Goal: Communication & Community: Answer question/provide support

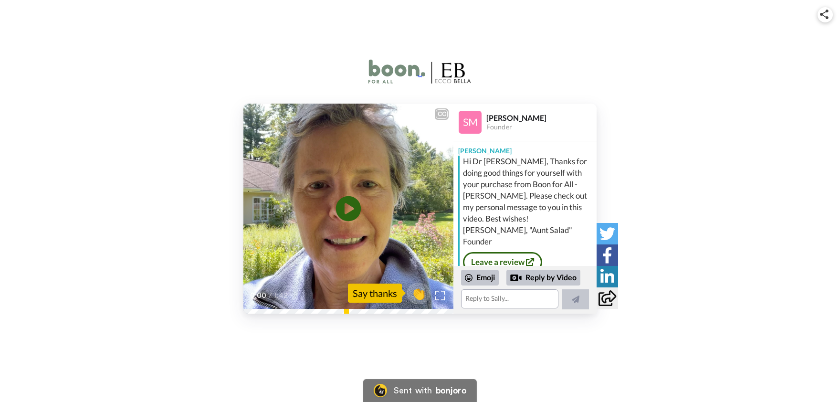
click at [349, 204] on icon at bounding box center [348, 208] width 25 height 25
click at [475, 297] on textarea at bounding box center [509, 298] width 97 height 19
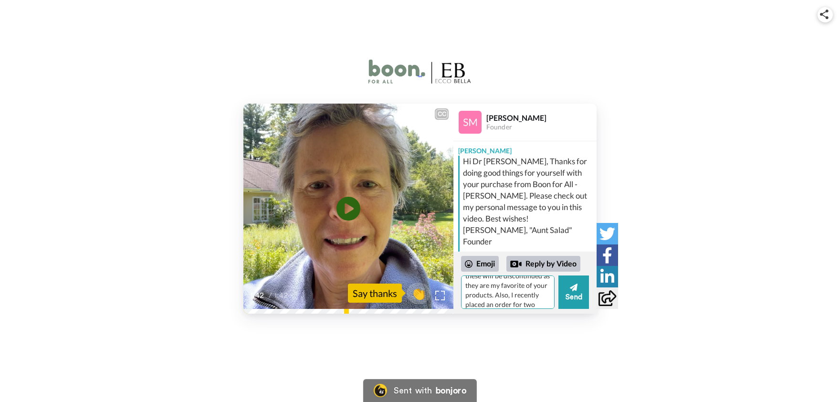
scroll to position [95, 0]
click at [538, 301] on textarea "Thank you so much [PERSON_NAME]. I am just finding this wonderful video message…" at bounding box center [508, 291] width 94 height 33
click at [525, 306] on textarea "Thank you so much [PERSON_NAME]. I am just finding this wonderful video message…" at bounding box center [508, 291] width 94 height 33
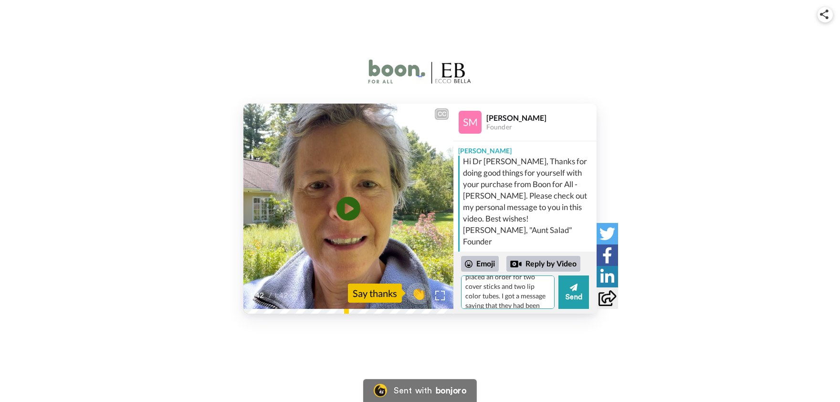
click at [526, 287] on textarea "Thank you so much [PERSON_NAME]. I am just finding this wonderful video message…" at bounding box center [508, 291] width 94 height 33
click at [505, 296] on textarea "Thank you so much [PERSON_NAME]. I am just finding this wonderful video message…" at bounding box center [508, 291] width 94 height 33
click at [507, 300] on textarea "Thank you so much [PERSON_NAME]. I am just finding this wonderful video message…" at bounding box center [508, 291] width 94 height 33
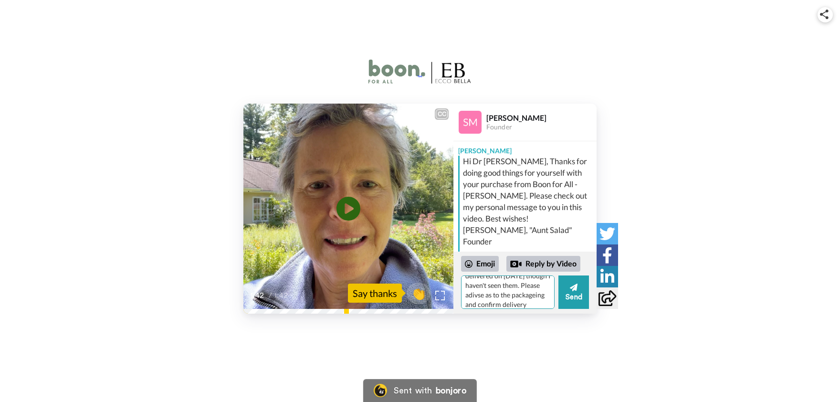
click at [497, 296] on textarea "Thank you so much [PERSON_NAME]. I am just finding this wonderful video message…" at bounding box center [508, 291] width 94 height 33
click at [488, 306] on textarea "Thank you so much [PERSON_NAME]. I am just finding this wonderful video message…" at bounding box center [508, 291] width 94 height 33
click at [538, 303] on textarea "Thank you so much [PERSON_NAME]. I am just finding this wonderful video message…" at bounding box center [508, 291] width 94 height 33
click at [513, 304] on textarea "Thank you so much [PERSON_NAME]. I am just finding this wonderful video message…" at bounding box center [508, 291] width 94 height 33
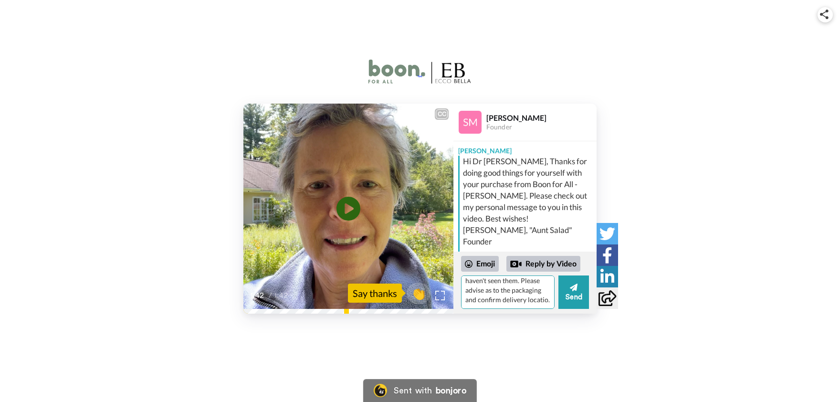
scroll to position [157, 0]
click at [502, 306] on textarea "Thank you so much [PERSON_NAME]. I am just finding this wonderful video message…" at bounding box center [508, 291] width 94 height 33
click at [490, 300] on textarea "Thank you so much [PERSON_NAME]. I am just finding this wonderful video message…" at bounding box center [508, 291] width 94 height 33
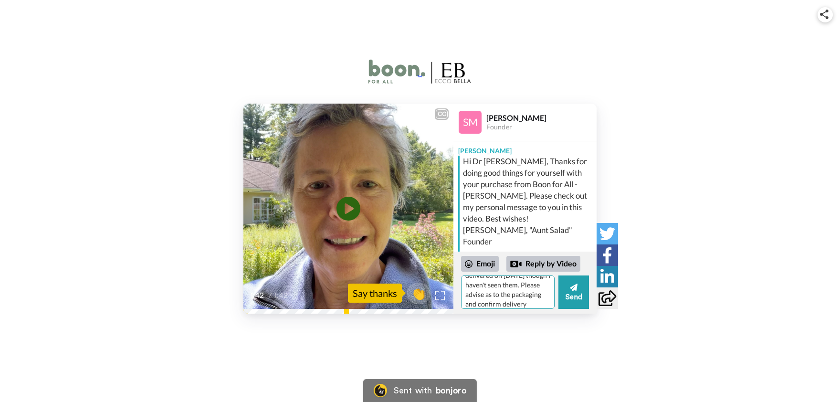
click at [533, 304] on textarea "Thank you so much [PERSON_NAME]. I am just finding this wonderful video message…" at bounding box center [508, 291] width 94 height 33
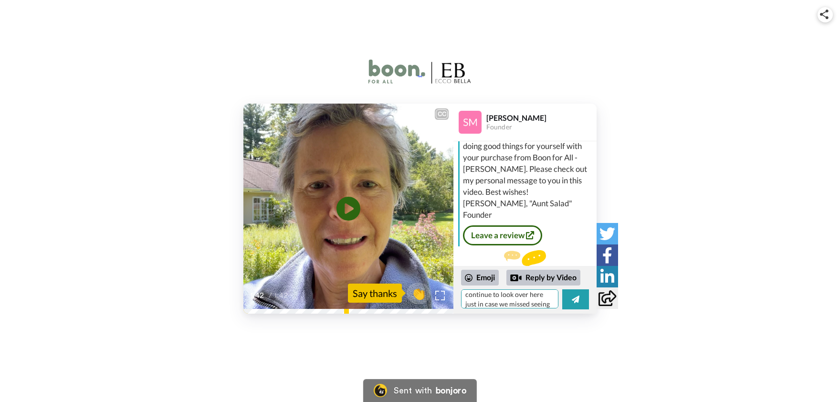
scroll to position [195, 0]
type textarea "Thank you so much [PERSON_NAME]. I am just finding this wonderful video message…"
click at [575, 296] on icon at bounding box center [576, 300] width 8 height 10
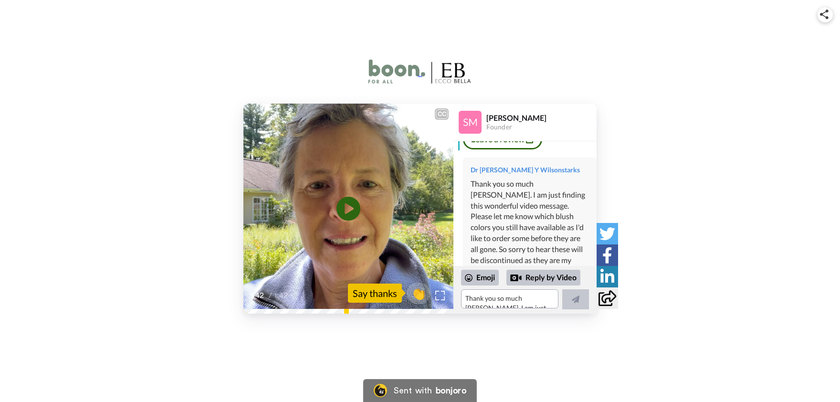
scroll to position [142, 0]
